Goal: Information Seeking & Learning: Check status

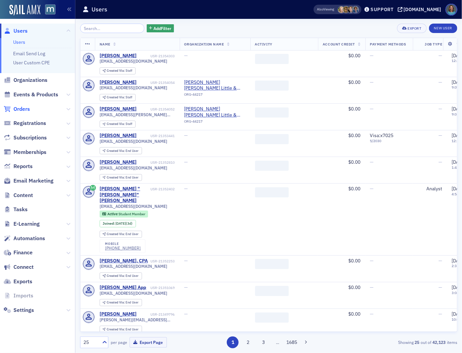
click at [27, 110] on span "Orders" at bounding box center [21, 108] width 16 height 7
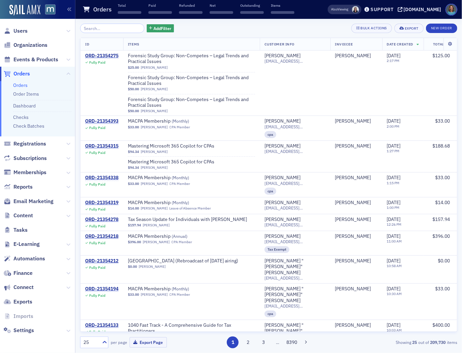
click at [106, 28] on input "search" at bounding box center [112, 28] width 64 height 9
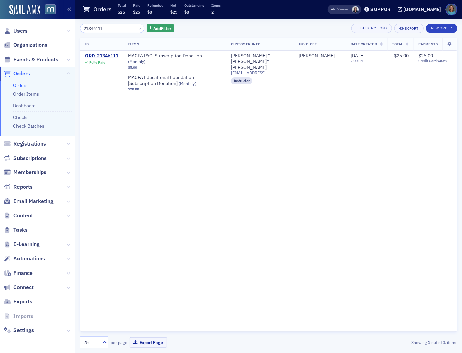
type input "21346111"
